Goal: Task Accomplishment & Management: Manage account settings

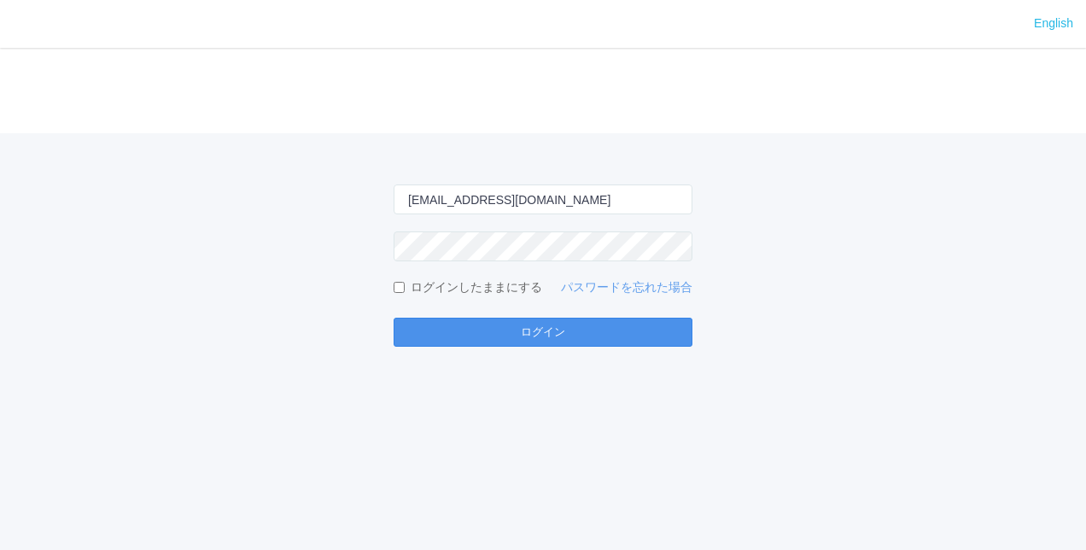
click at [542, 337] on button "ログイン" at bounding box center [542, 331] width 299 height 29
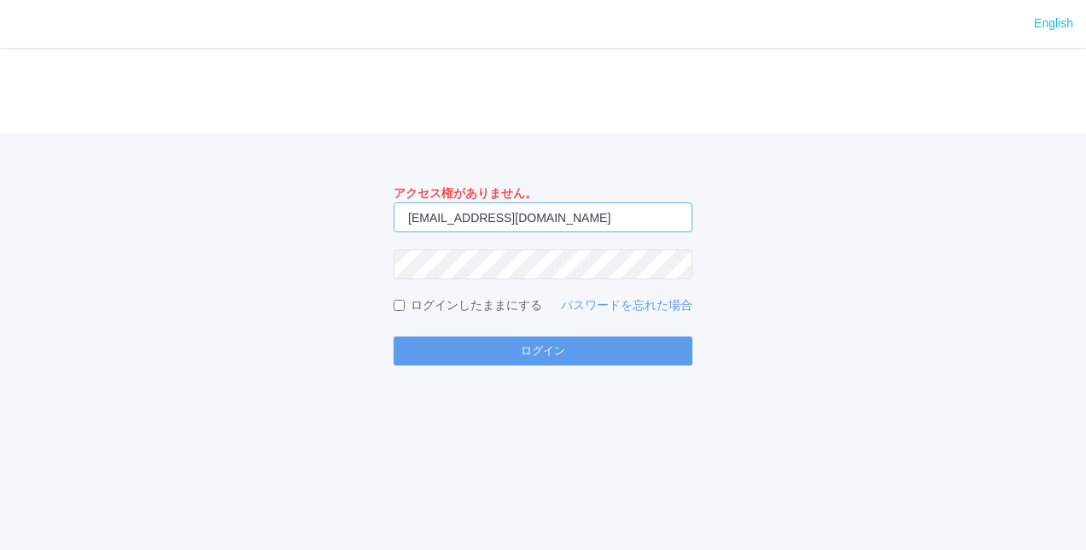
drag, startPoint x: 589, startPoint y: 213, endPoint x: 0, endPoint y: 157, distance: 591.5
click at [0, 159] on html "English ログイン アクセス権がありません。 [EMAIL_ADDRESS][DOMAIN_NAME] ログインしたままにする パスワードを忘れた場合 …" at bounding box center [543, 275] width 1086 height 550
type input "[PERSON_NAME][EMAIL_ADDRESS][DOMAIN_NAME]"
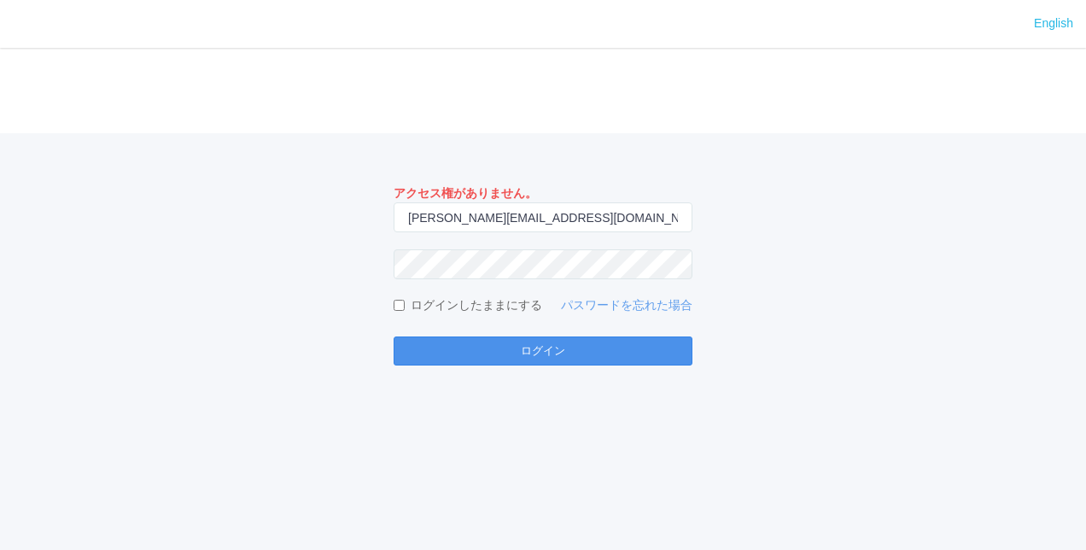
click at [508, 353] on button "ログイン" at bounding box center [542, 350] width 299 height 29
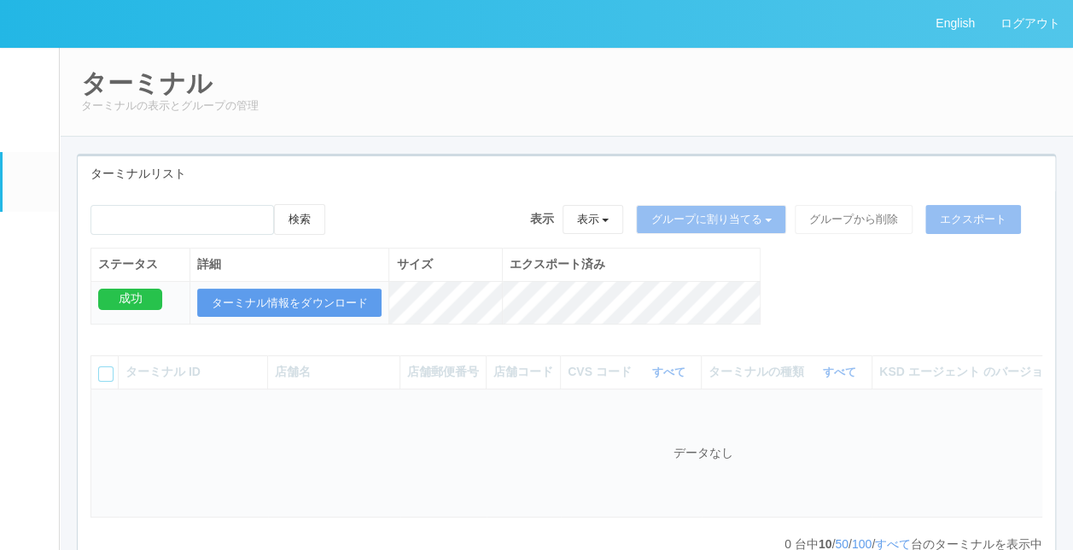
click at [494, 188] on div "ターミナルリスト" at bounding box center [566, 173] width 977 height 35
click at [45, 135] on link "ユーザー" at bounding box center [31, 125] width 56 height 52
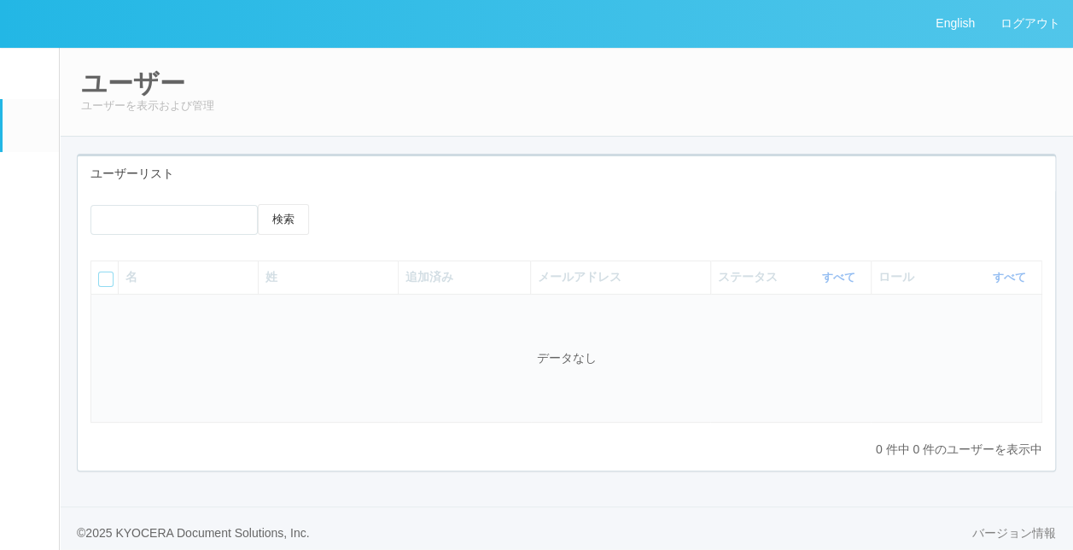
click at [25, 191] on em at bounding box center [28, 181] width 21 height 20
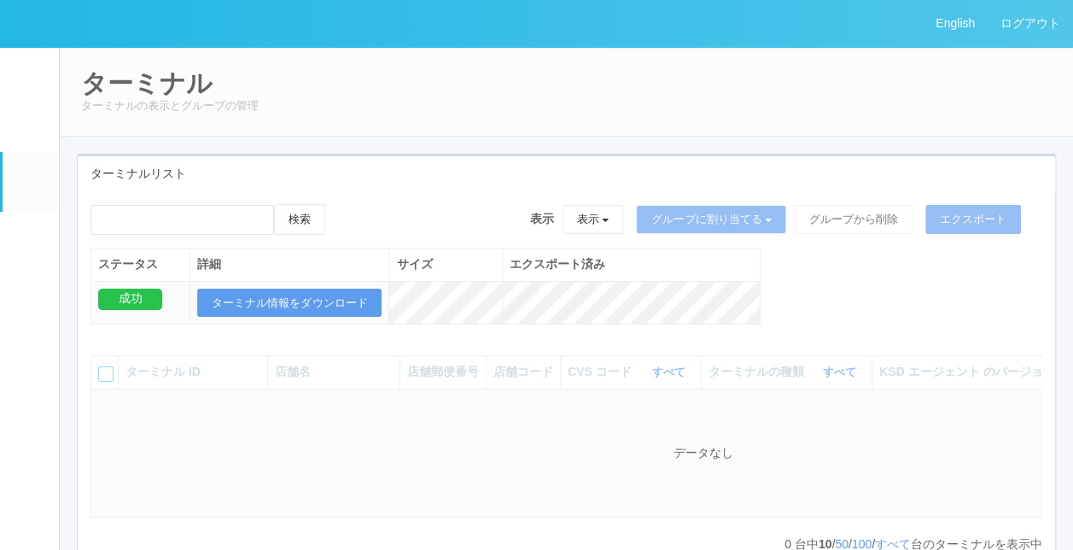
click at [444, 212] on div "検索 表示 表示 すべてのターミナル 未割り当てのターミナル グループを追加 グループ名を編集 アーカイブ済みのターミナル グループに割り当てる グループを追…" at bounding box center [566, 226] width 952 height 44
click at [236, 226] on input "emailSearch" at bounding box center [181, 220] width 183 height 30
type input "ユニバース"
click at [274, 204] on button "検索" at bounding box center [299, 219] width 51 height 31
click at [303, 214] on button "検索" at bounding box center [299, 219] width 51 height 31
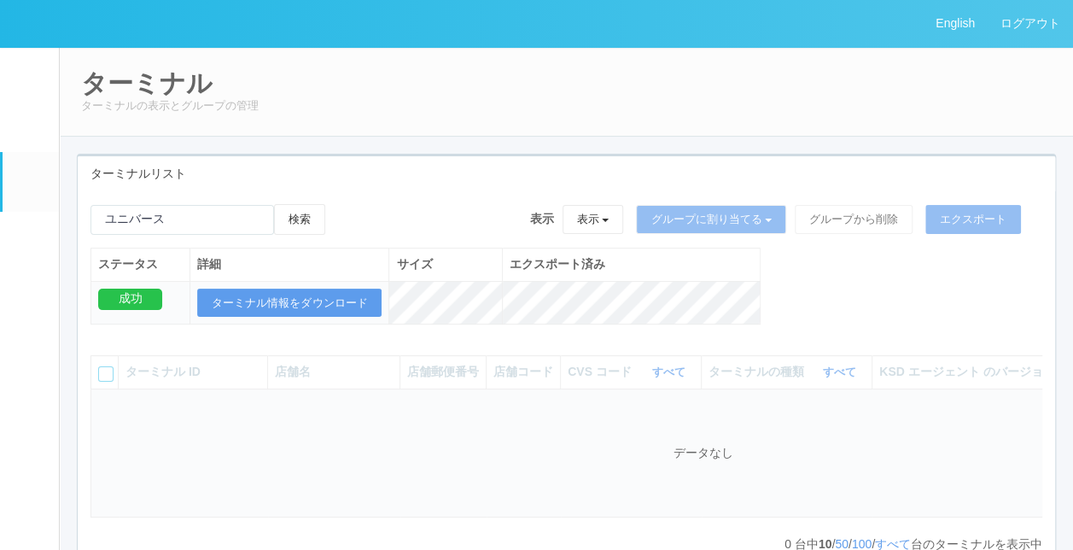
click at [509, 160] on div "ターミナルリスト" at bounding box center [566, 173] width 977 height 35
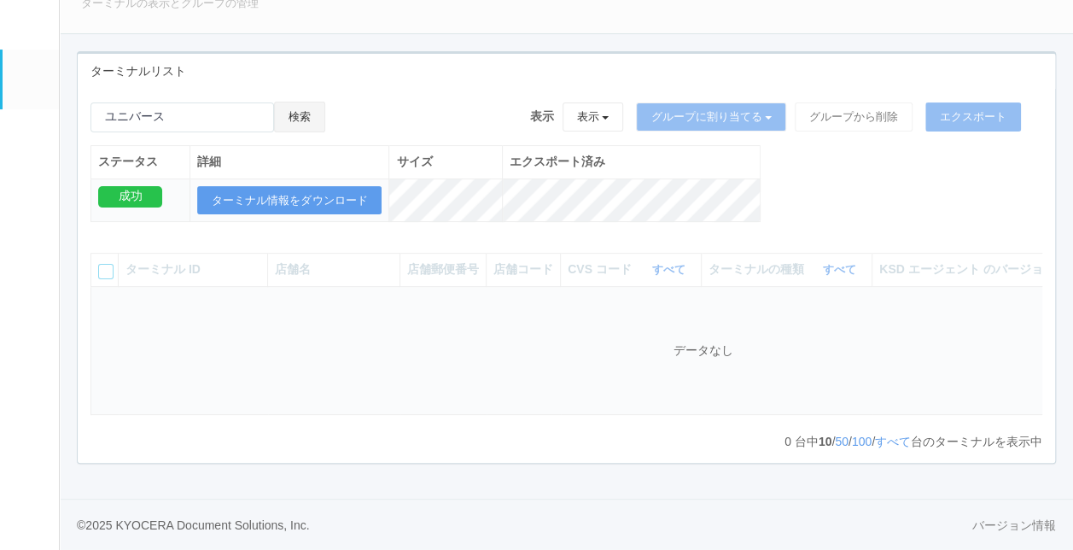
click at [306, 102] on button "検索" at bounding box center [299, 117] width 51 height 31
click at [309, 113] on button "検索" at bounding box center [299, 117] width 51 height 31
click at [306, 102] on button "検索" at bounding box center [299, 117] width 51 height 31
click at [502, 54] on div "ターミナルリスト" at bounding box center [566, 71] width 977 height 35
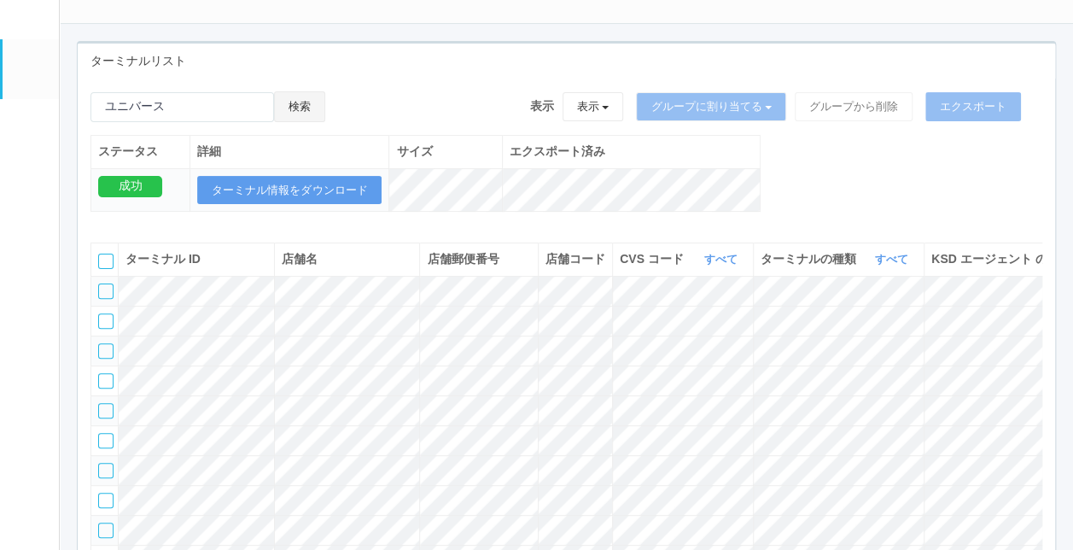
click at [318, 108] on button "検索" at bounding box center [299, 106] width 51 height 31
click at [302, 97] on button "検索" at bounding box center [299, 106] width 51 height 31
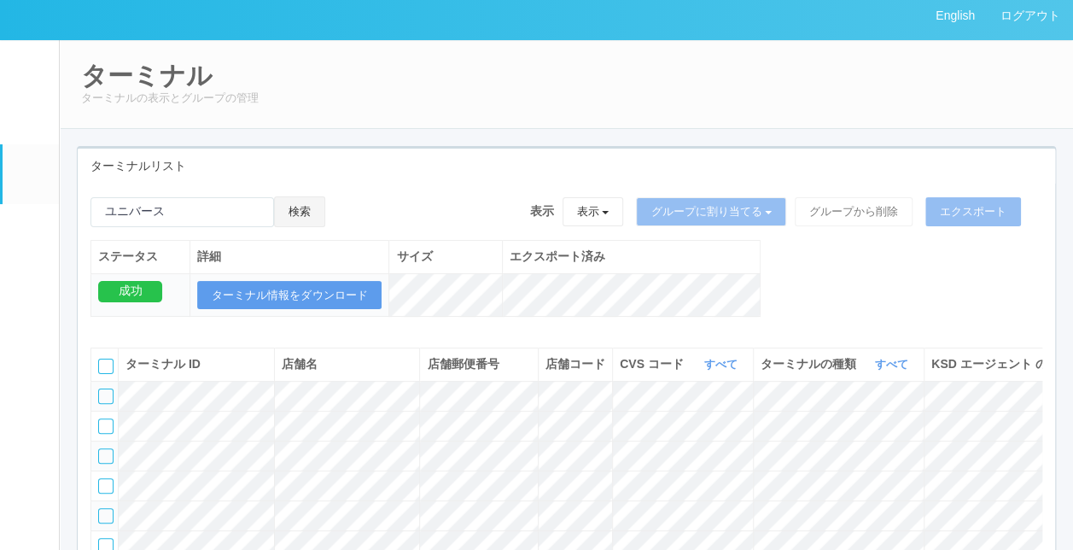
scroll to position [0, 0]
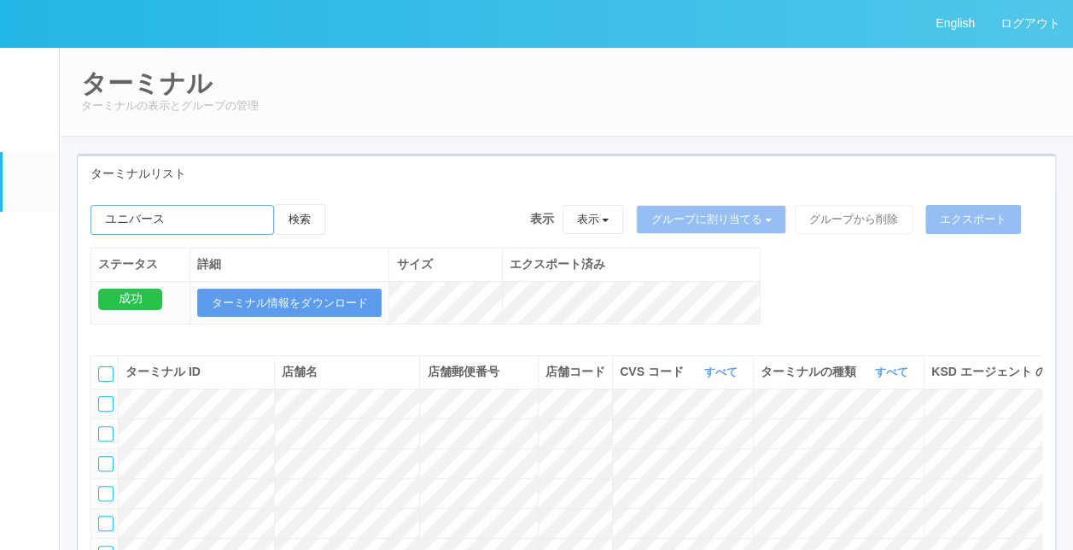
click at [248, 214] on input "emailSearch" at bounding box center [181, 220] width 183 height 30
click at [306, 213] on button "検索" at bounding box center [299, 219] width 51 height 31
click at [229, 221] on input "emailSearch" at bounding box center [181, 220] width 183 height 30
click at [294, 219] on button "検索" at bounding box center [299, 219] width 51 height 31
click at [539, 102] on p "ターミナルの表示とグループの管理" at bounding box center [566, 105] width 970 height 17
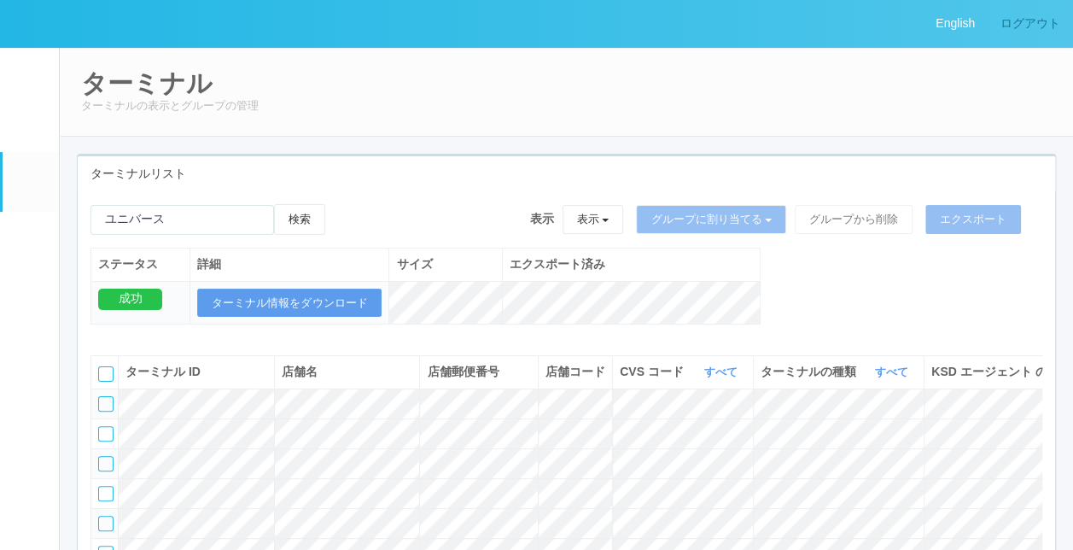
drag, startPoint x: 1027, startPoint y: 24, endPoint x: 1018, endPoint y: 20, distance: 10.0
click at [1026, 22] on link "ログアウト" at bounding box center [1029, 23] width 85 height 47
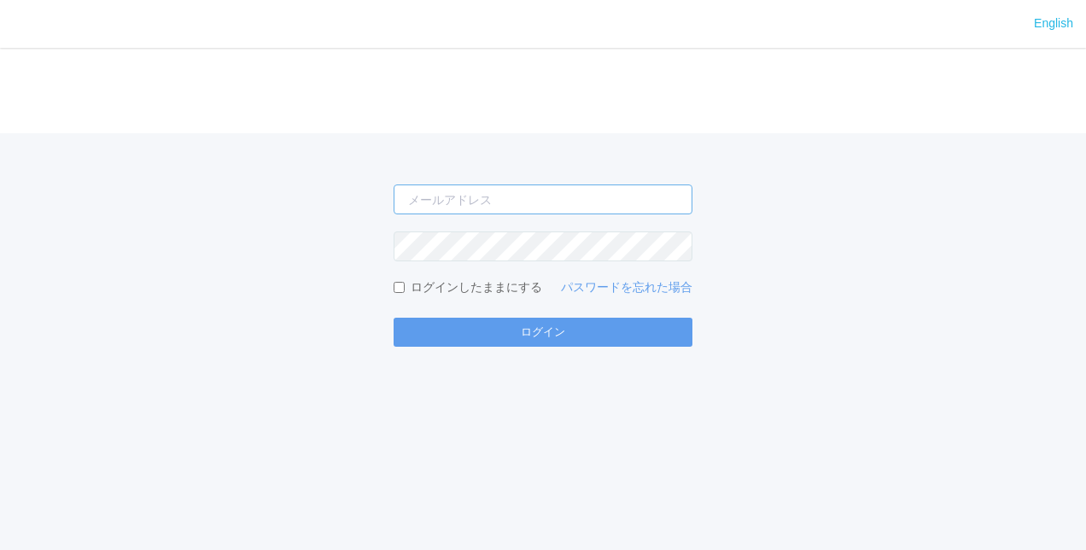
type input "[PERSON_NAME][EMAIL_ADDRESS][DOMAIN_NAME]"
